Goal: Task Accomplishment & Management: Use online tool/utility

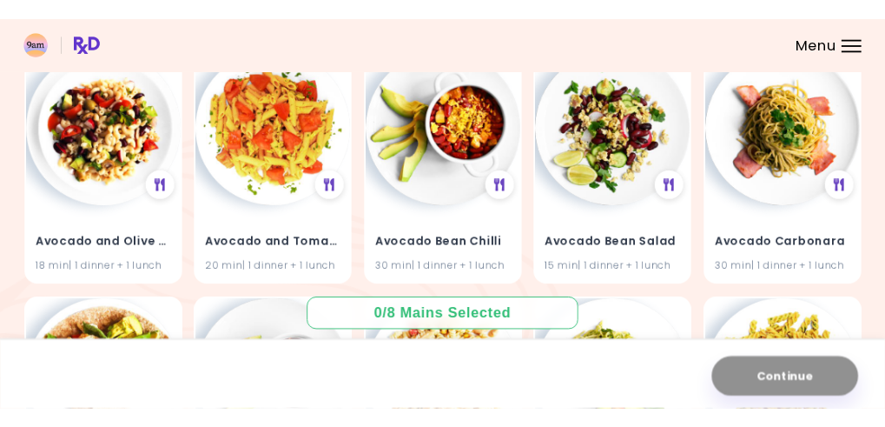
scroll to position [474, 0]
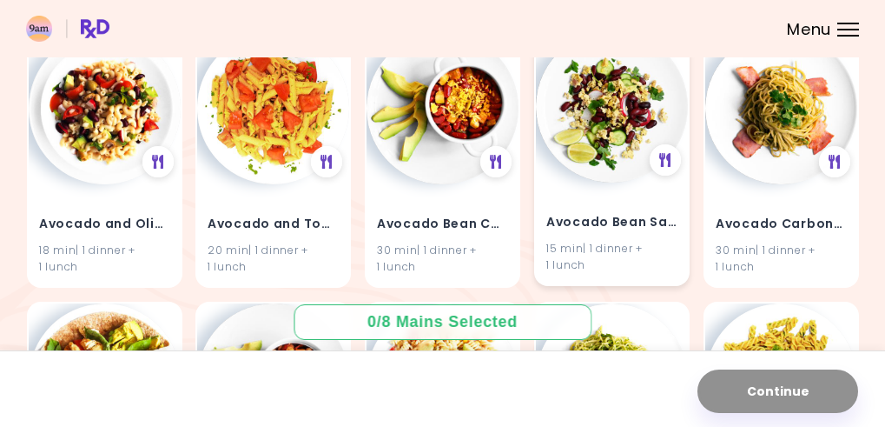
click at [598, 221] on h4 "Avocado Bean Salad" at bounding box center [612, 223] width 131 height 28
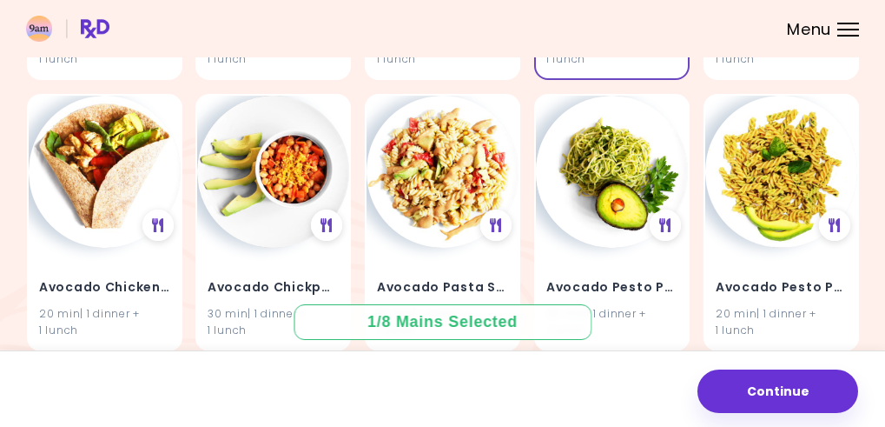
scroll to position [768, 0]
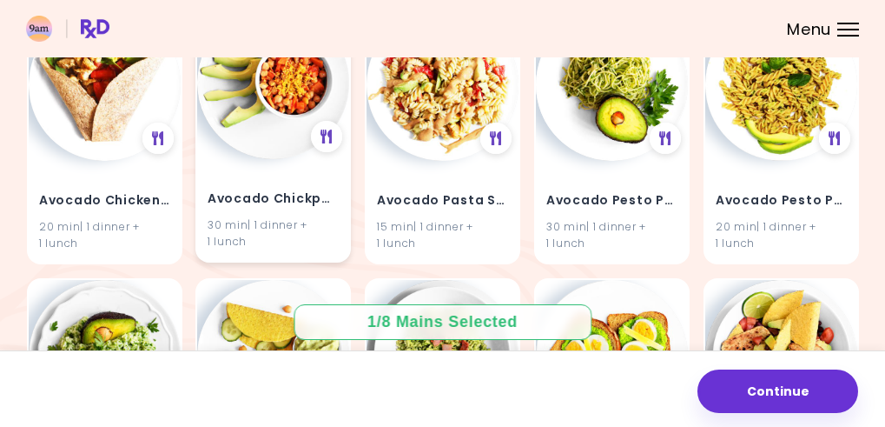
click at [254, 202] on h4 "Avocado Chickpea Chilli" at bounding box center [273, 200] width 131 height 28
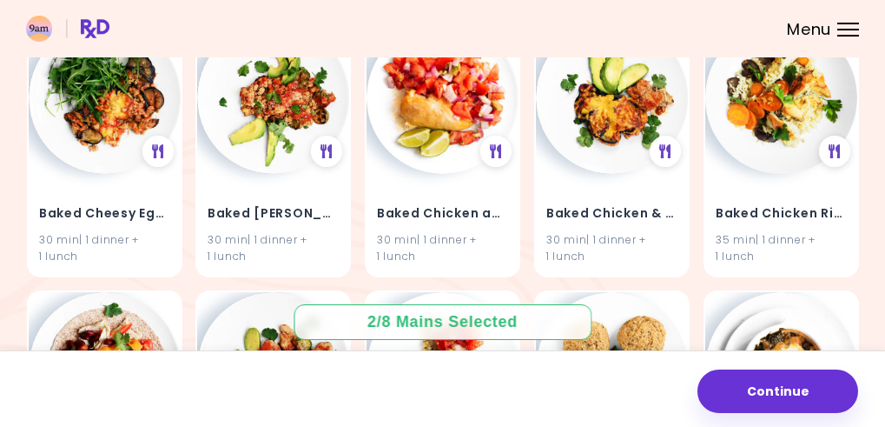
scroll to position [1779, 0]
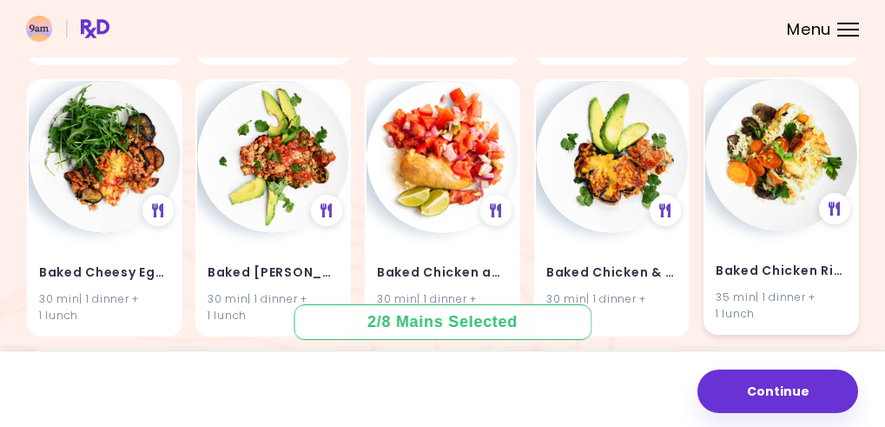
click at [662, 221] on div "Baked Chicken Rice 35 min | 1 dinner + 1 lunch" at bounding box center [782, 205] width 156 height 257
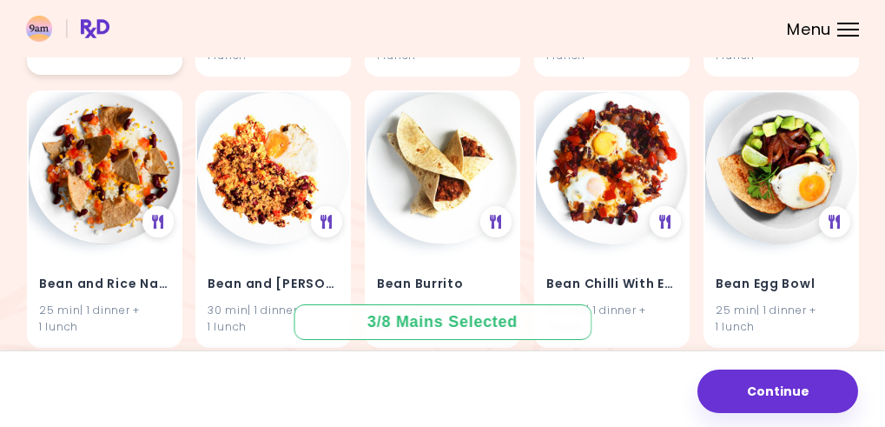
scroll to position [3276, 0]
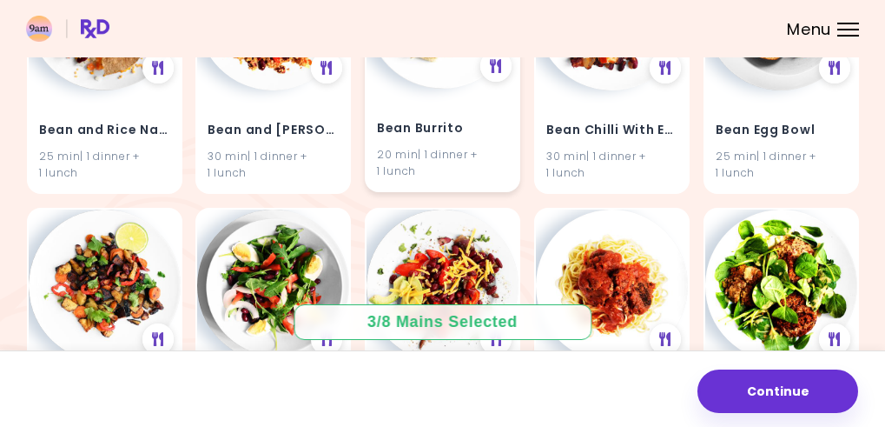
click at [409, 134] on h4 "Bean Burrito" at bounding box center [442, 130] width 131 height 28
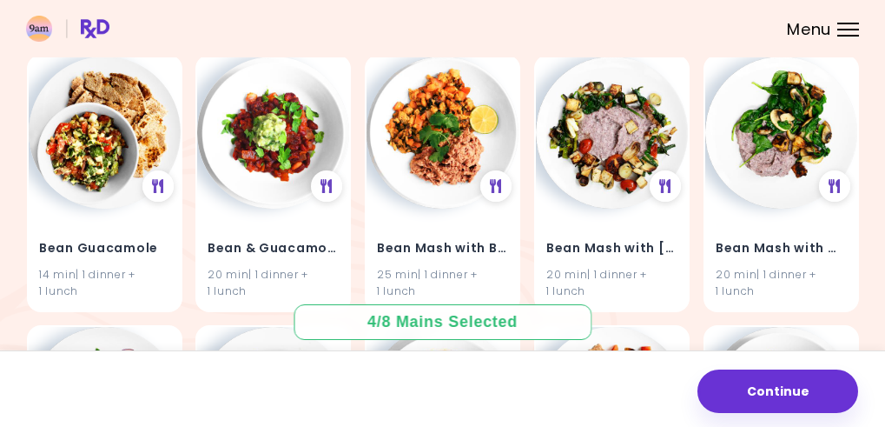
scroll to position [3729, 0]
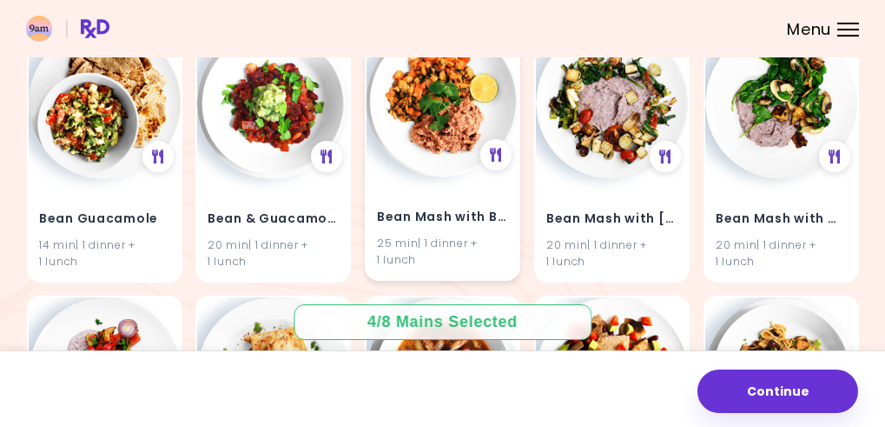
click at [433, 195] on div "Bean Mash with Beef 25 min | 1 dinner + 1 lunch" at bounding box center [443, 227] width 152 height 102
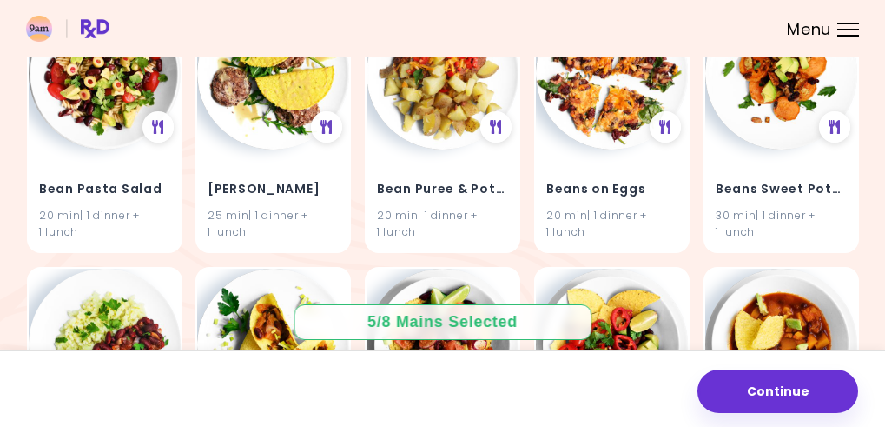
scroll to position [4346, 0]
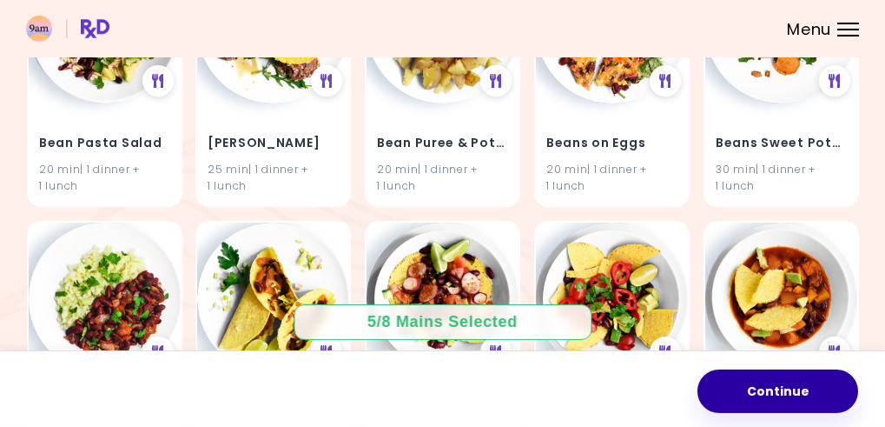
click at [662, 379] on button "Continue" at bounding box center [778, 390] width 161 height 43
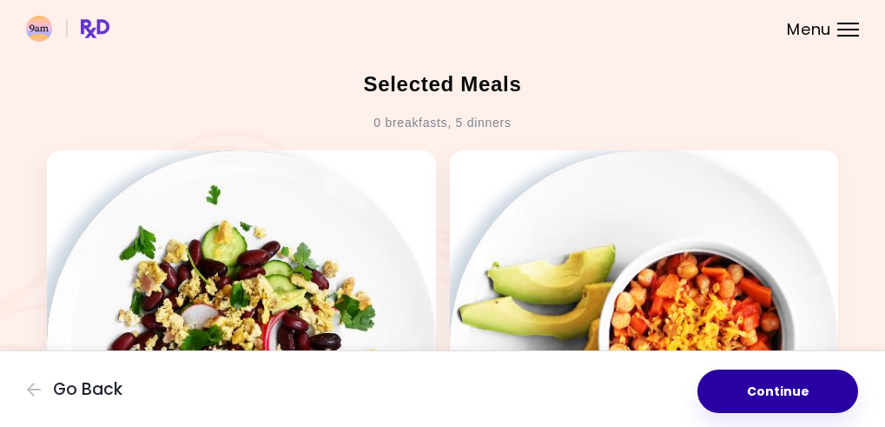
click at [662, 384] on button "Continue" at bounding box center [778, 390] width 161 height 43
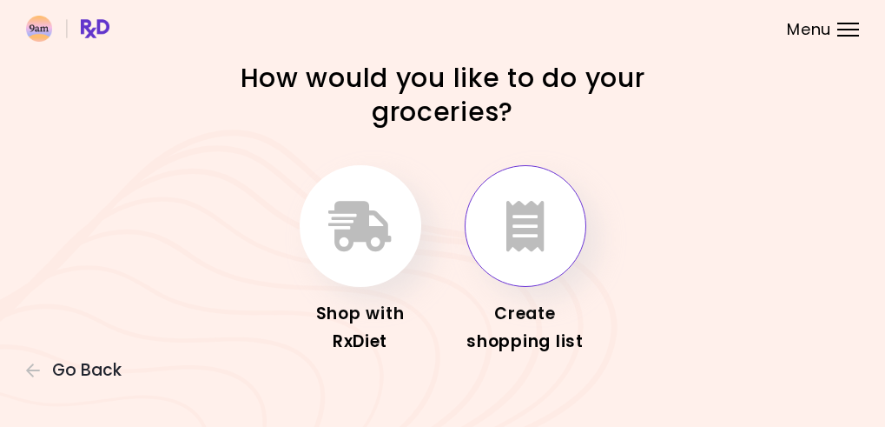
click at [553, 238] on button "button" at bounding box center [526, 226] width 122 height 122
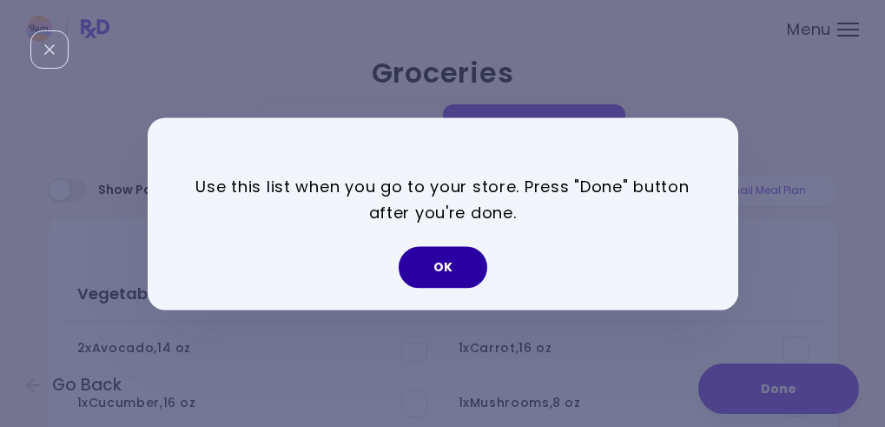
click at [458, 282] on button "OK" at bounding box center [443, 267] width 89 height 42
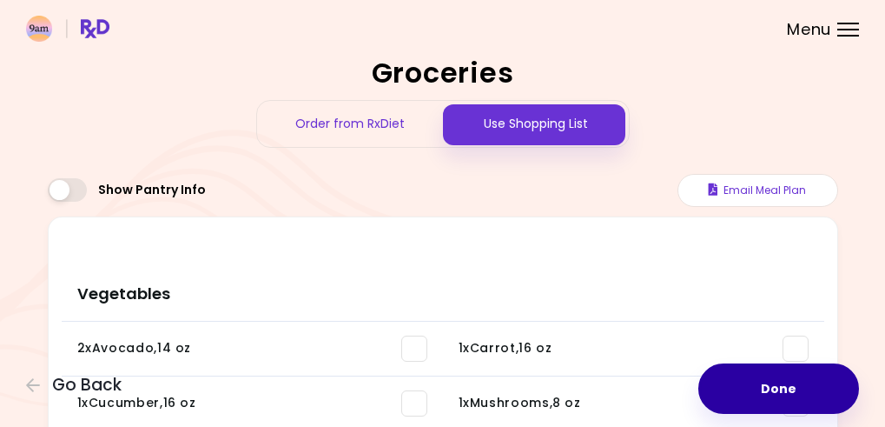
click at [662, 394] on button "Done" at bounding box center [779, 388] width 161 height 50
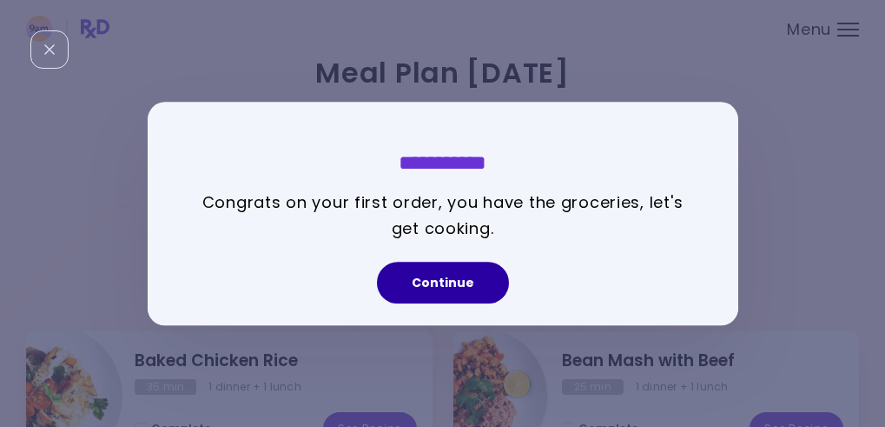
click at [439, 283] on button "Continue" at bounding box center [443, 283] width 132 height 42
